Goal: Information Seeking & Learning: Learn about a topic

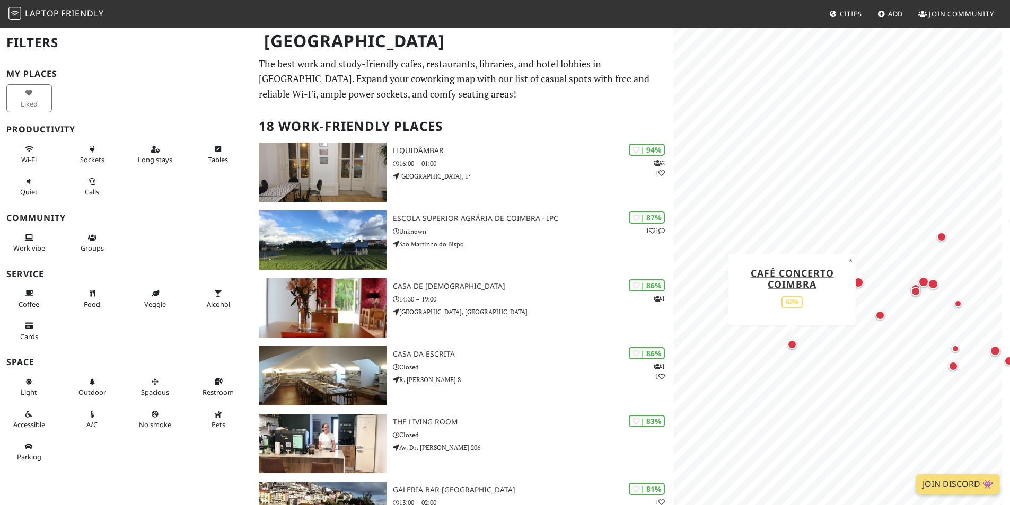
click at [792, 347] on div "Map marker" at bounding box center [793, 345] width 10 height 10
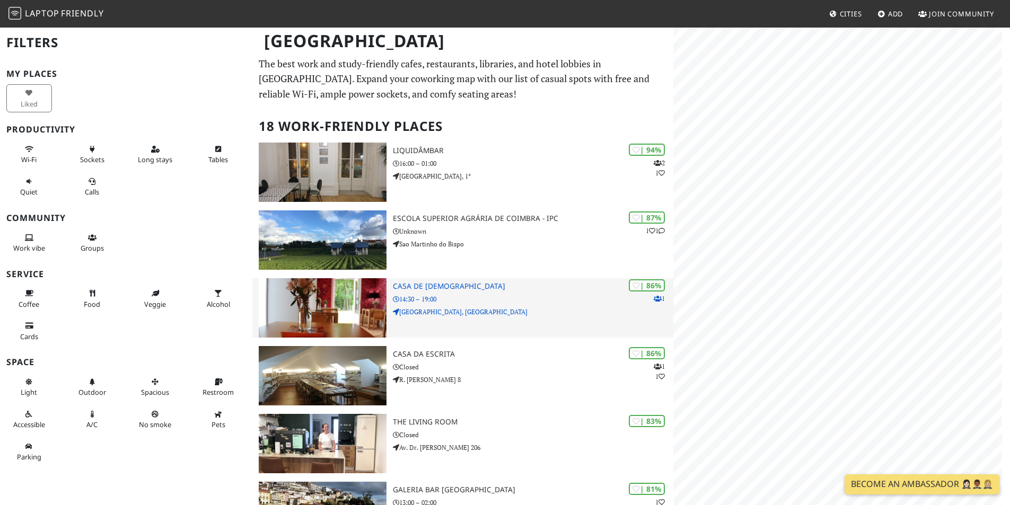
scroll to position [106, 0]
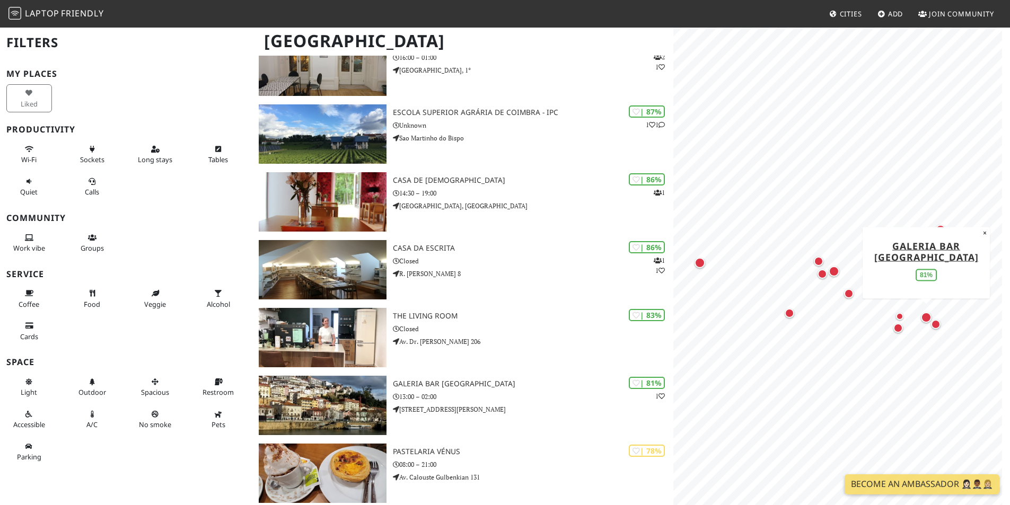
click at [923, 316] on div "Map marker" at bounding box center [926, 317] width 11 height 11
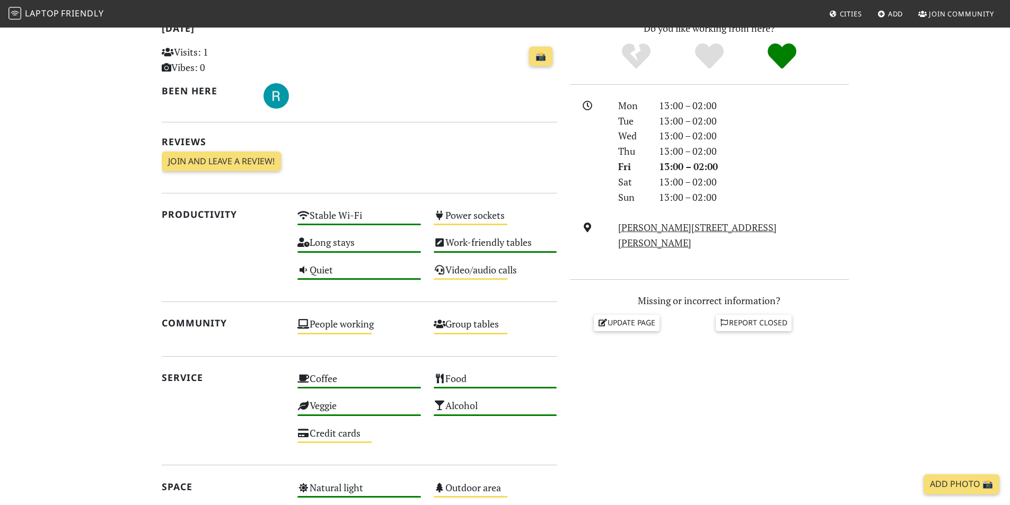
scroll to position [27, 0]
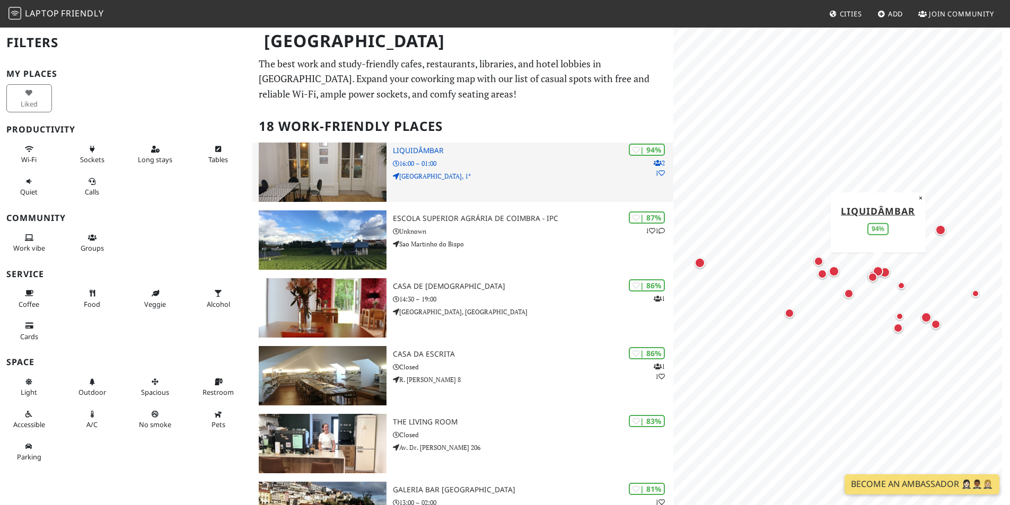
click at [341, 169] on img at bounding box center [323, 172] width 128 height 59
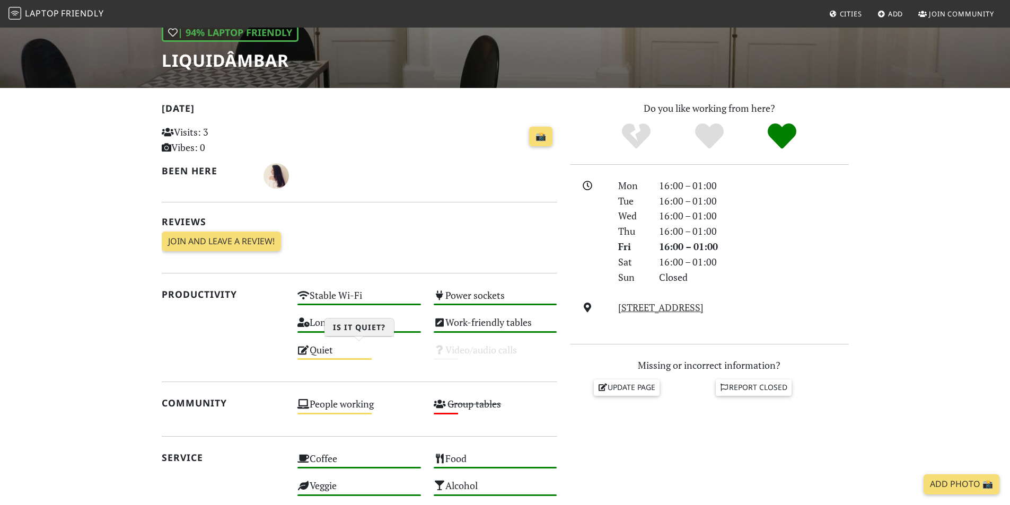
scroll to position [265, 0]
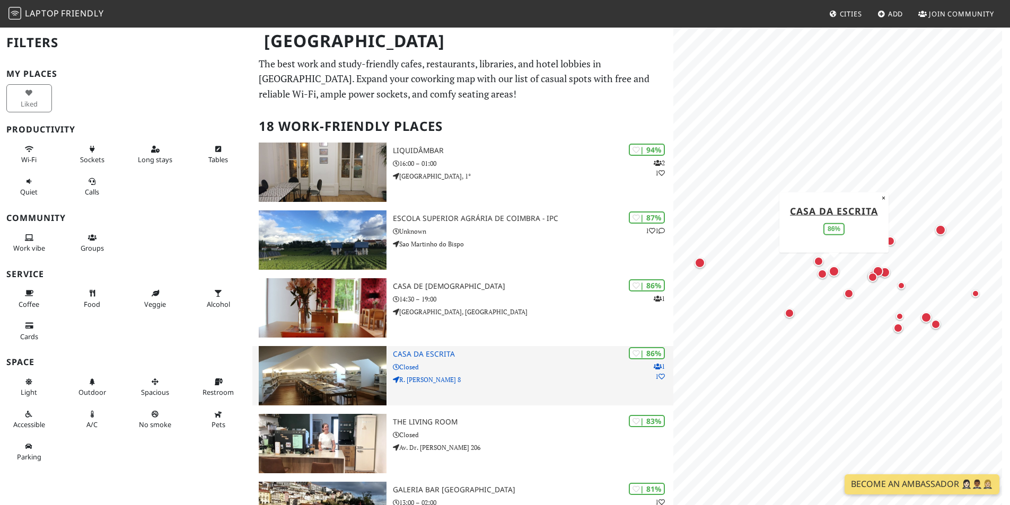
click at [328, 369] on img at bounding box center [323, 375] width 128 height 59
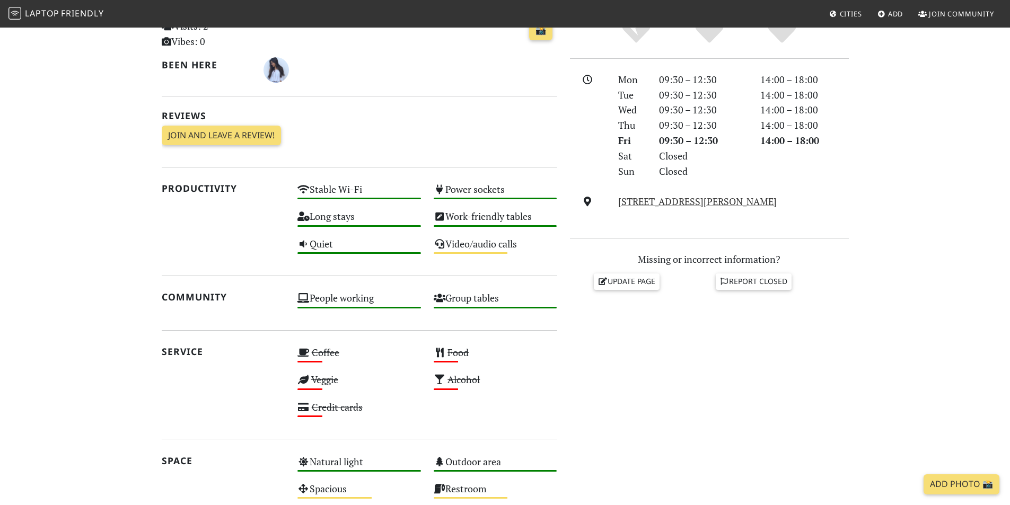
scroll to position [371, 0]
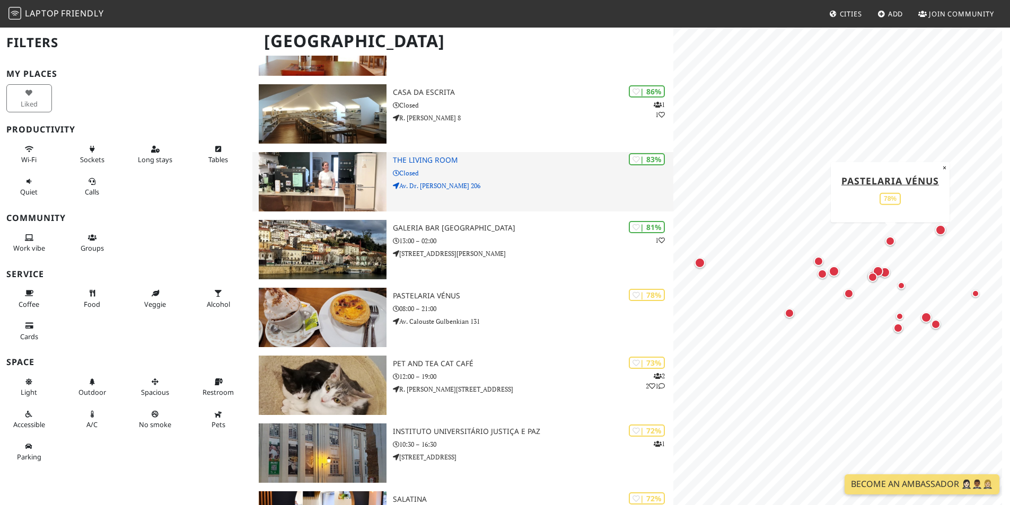
scroll to position [318, 0]
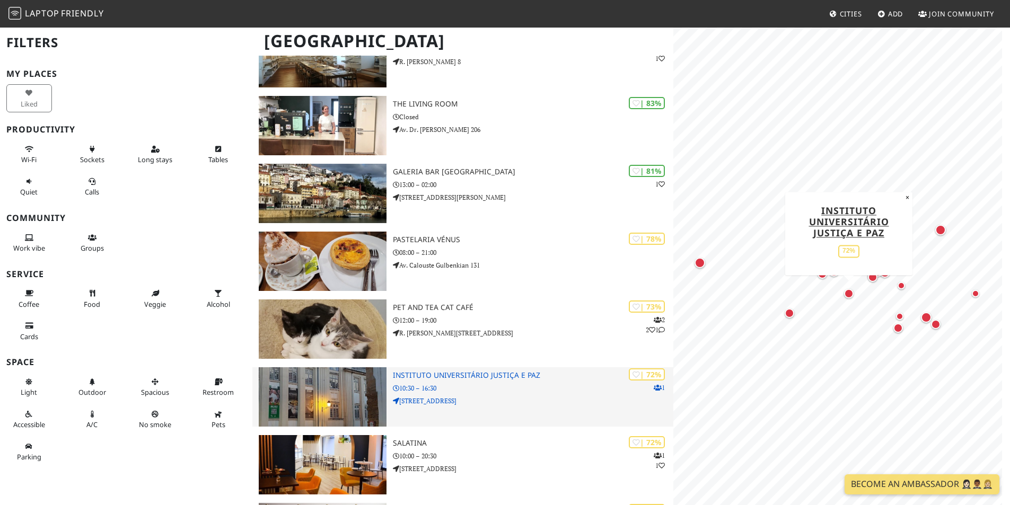
click at [313, 407] on img at bounding box center [323, 397] width 128 height 59
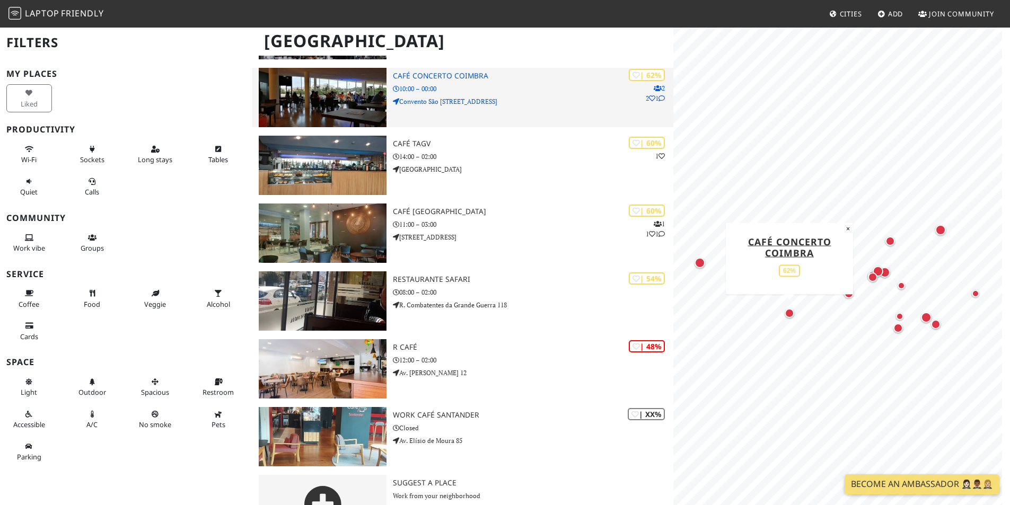
scroll to position [927, 0]
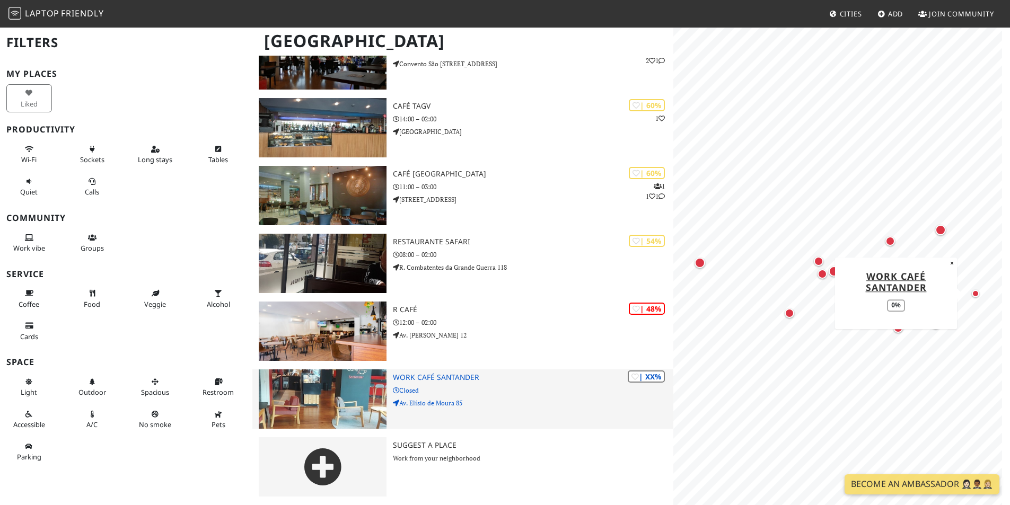
click at [342, 385] on img at bounding box center [323, 399] width 128 height 59
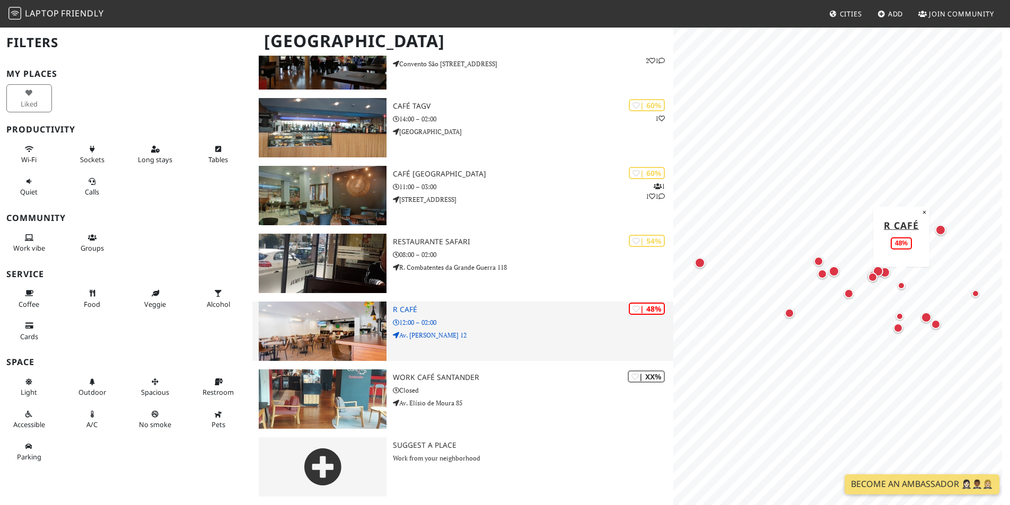
click at [333, 343] on img at bounding box center [323, 331] width 128 height 59
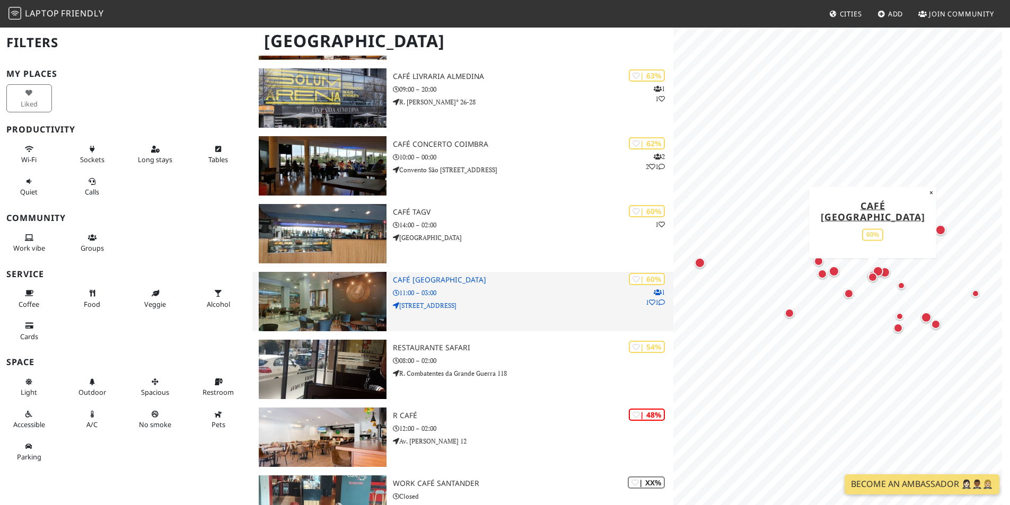
scroll to position [715, 0]
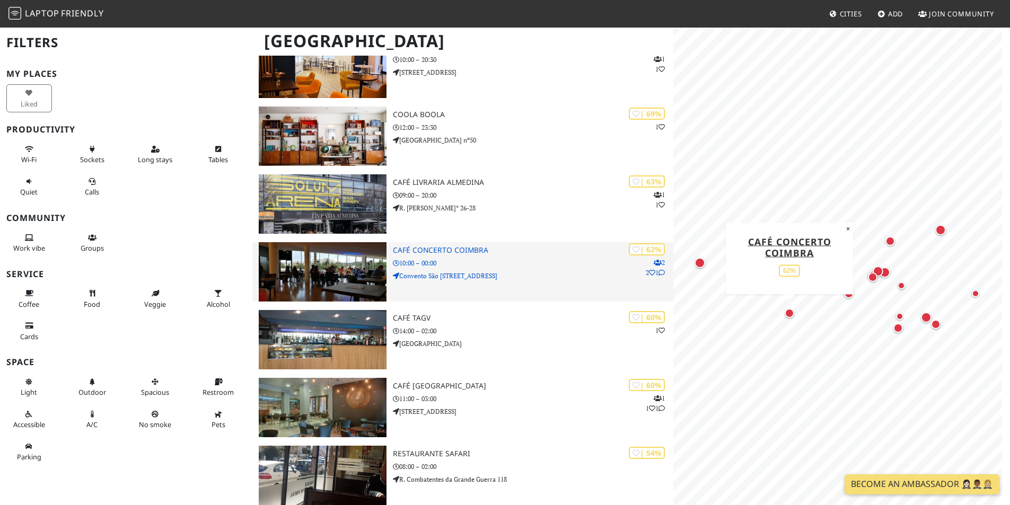
click at [334, 264] on img at bounding box center [323, 271] width 128 height 59
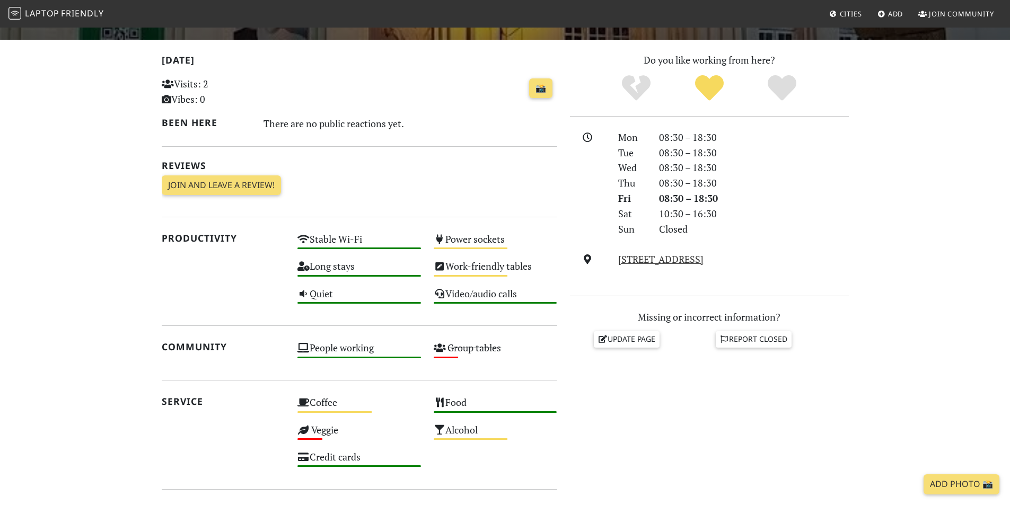
scroll to position [212, 0]
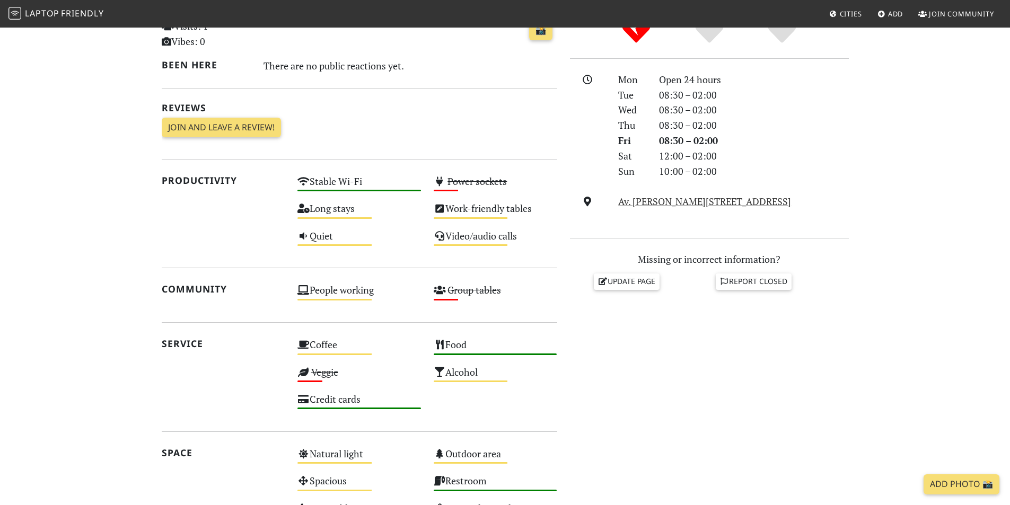
scroll to position [53, 0]
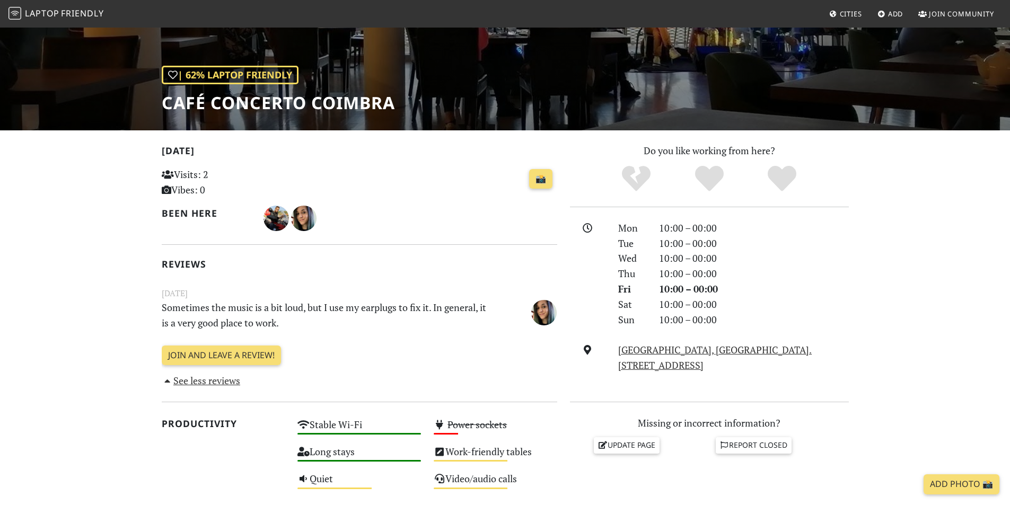
scroll to position [61, 0]
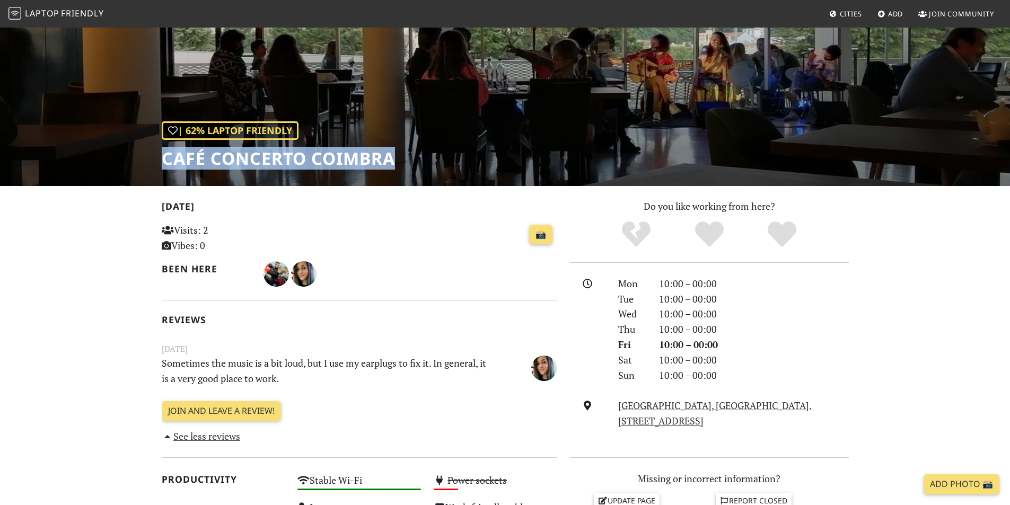
drag, startPoint x: 391, startPoint y: 158, endPoint x: 154, endPoint y: 153, distance: 237.7
click at [154, 153] on div "| 62% Laptop Friendly Café Concerto Coimbra" at bounding box center [505, 76] width 1010 height 221
copy h1 "Café Concerto Coimbra"
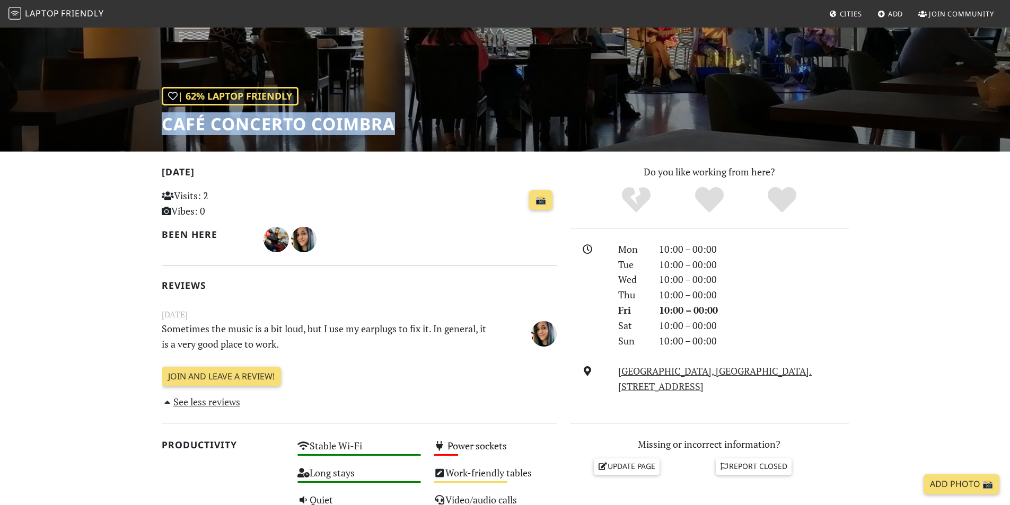
scroll to position [0, 0]
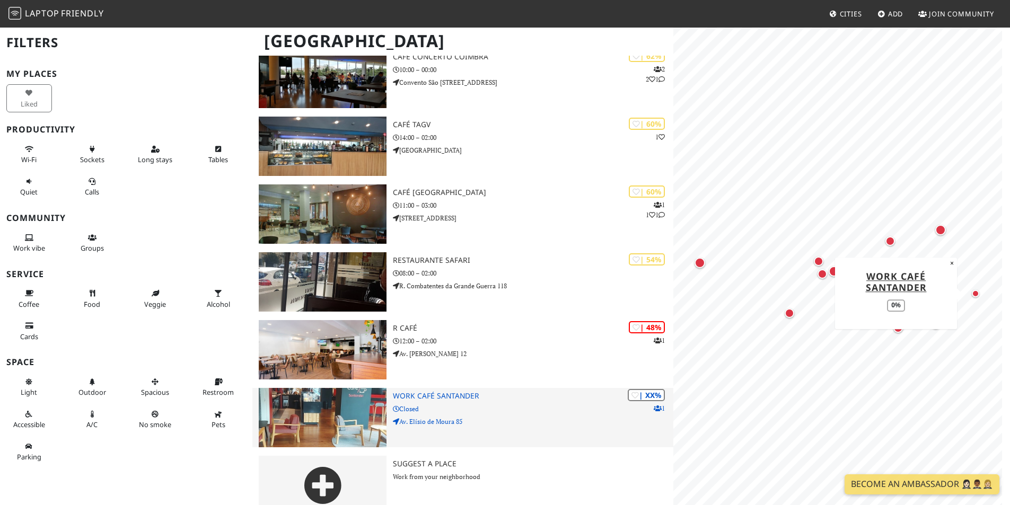
scroll to position [927, 0]
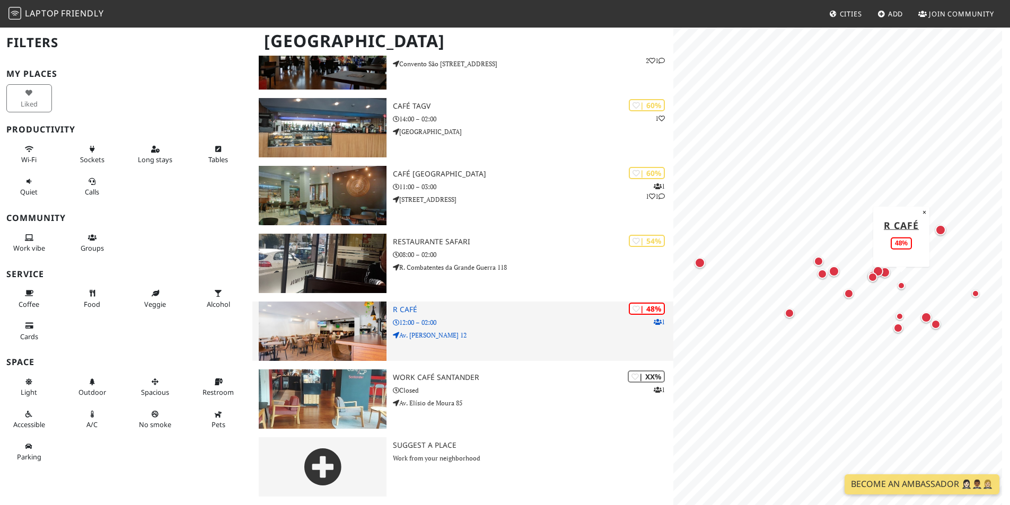
click at [341, 336] on img at bounding box center [323, 331] width 128 height 59
